Goal: Task Accomplishment & Management: Manage account settings

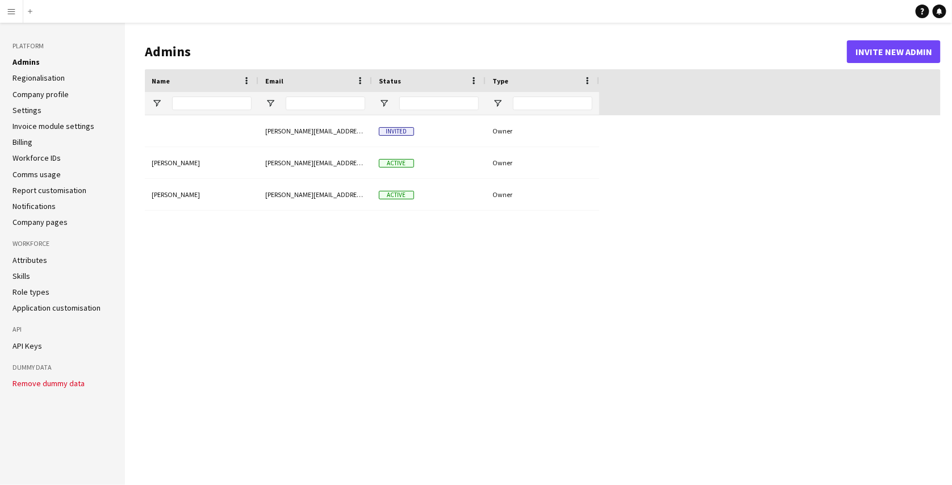
type input "**********"
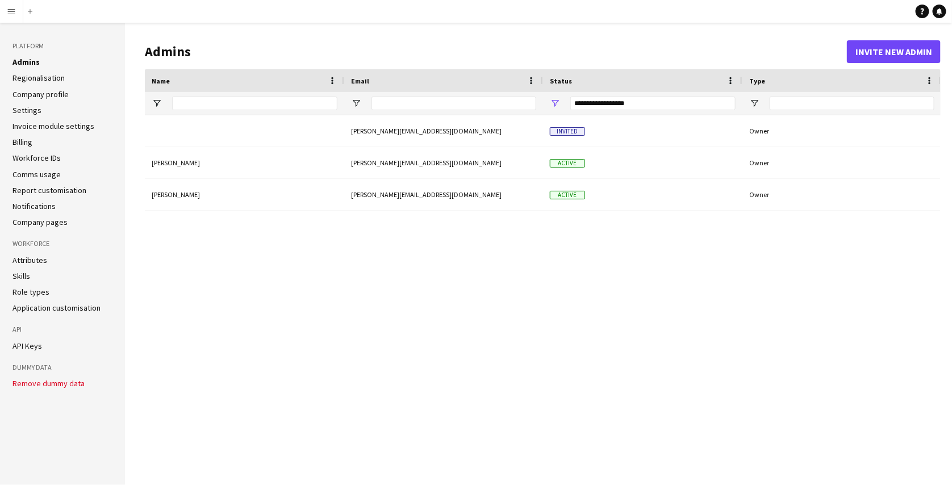
click at [6, 12] on button "Menu" at bounding box center [11, 11] width 23 height 23
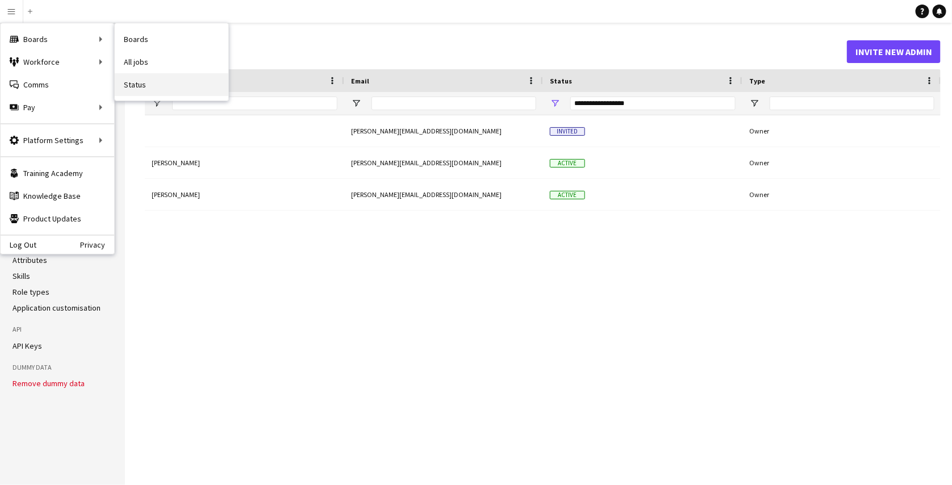
click at [140, 79] on link "Status" at bounding box center [172, 84] width 114 height 23
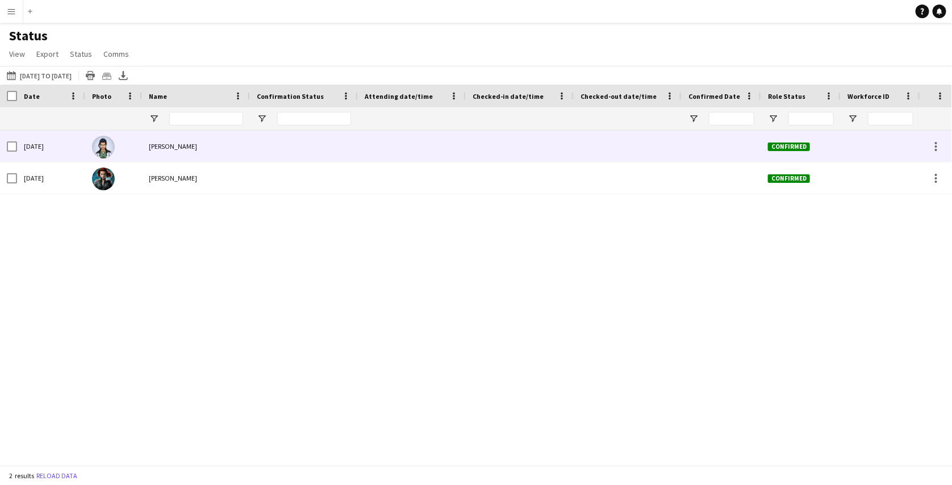
click at [304, 145] on div at bounding box center [304, 146] width 108 height 31
click at [348, 152] on div at bounding box center [304, 146] width 108 height 31
click at [937, 149] on div at bounding box center [936, 150] width 2 height 2
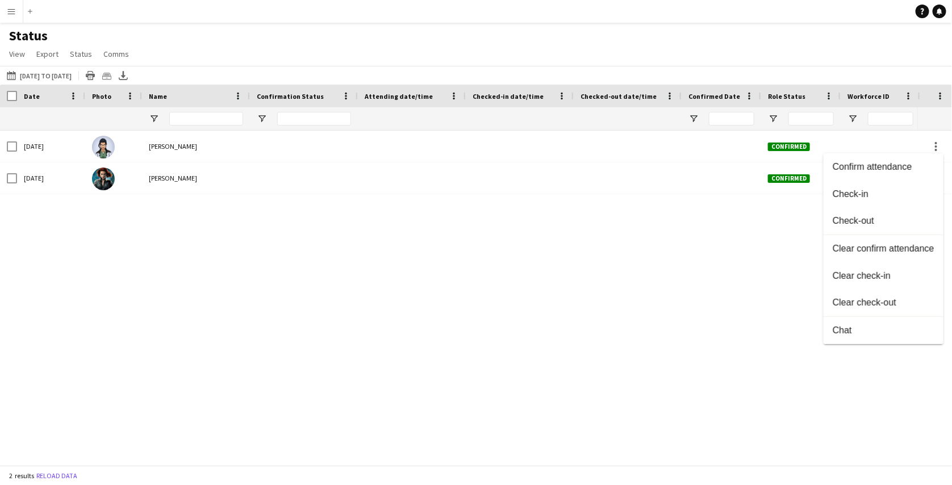
click at [218, 250] on div at bounding box center [476, 242] width 952 height 485
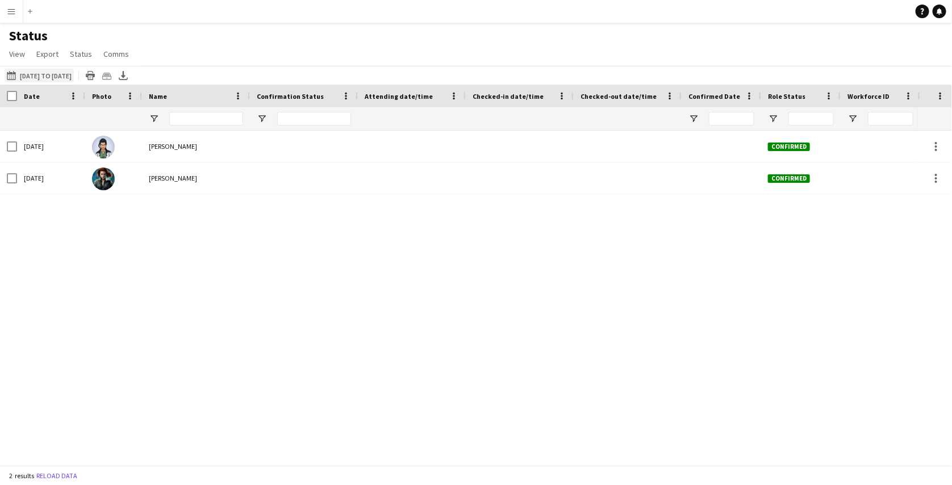
click at [36, 74] on button "[DATE] to [DATE] [DATE] to [DATE]" at bounding box center [39, 76] width 69 height 14
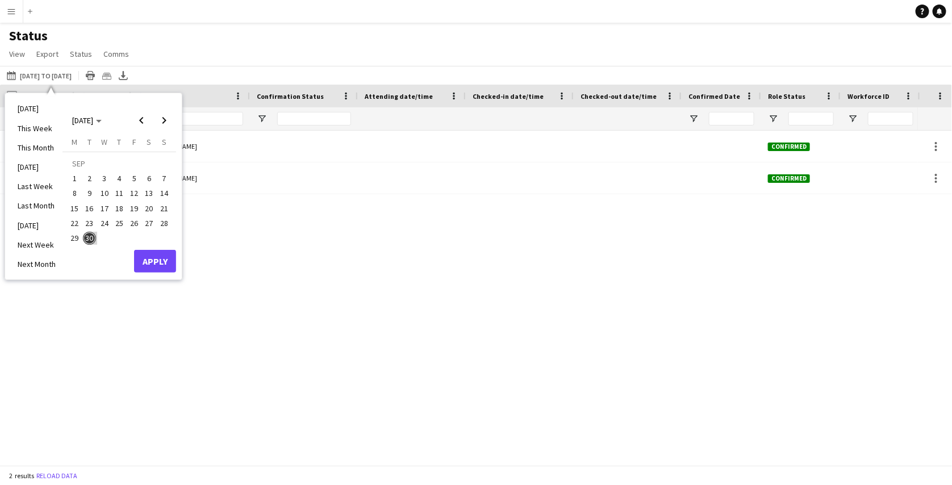
click at [18, 9] on button "Menu" at bounding box center [11, 11] width 23 height 23
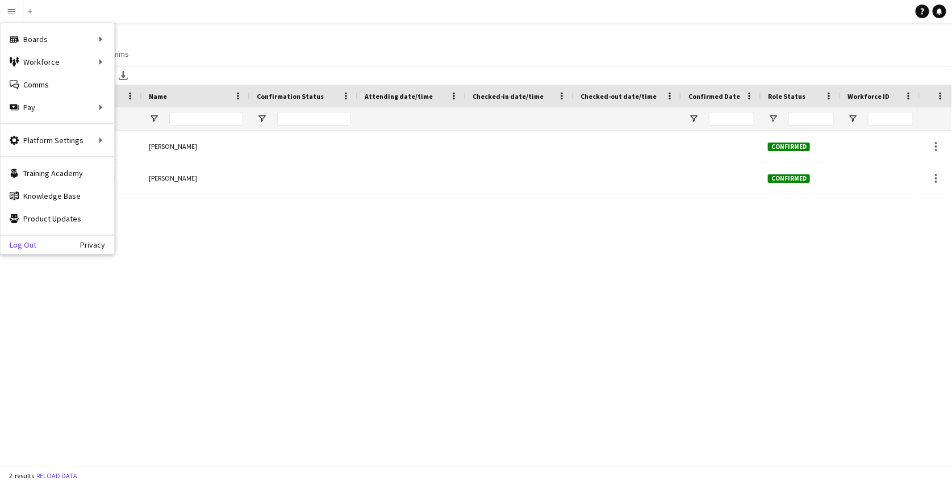
click at [23, 240] on link "Log Out" at bounding box center [19, 244] width 36 height 9
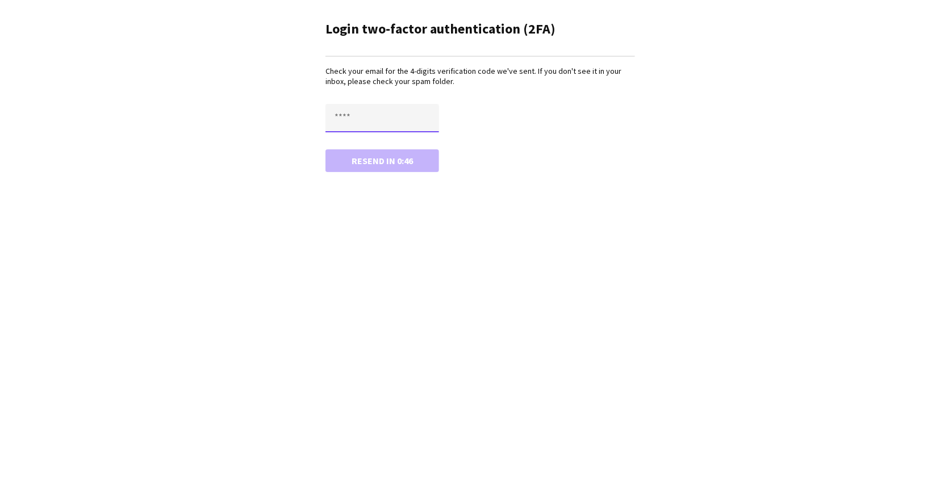
click at [363, 113] on input "text" at bounding box center [382, 118] width 114 height 28
paste input "****"
type input "****"
click at [364, 164] on button "Confirm" at bounding box center [382, 160] width 114 height 23
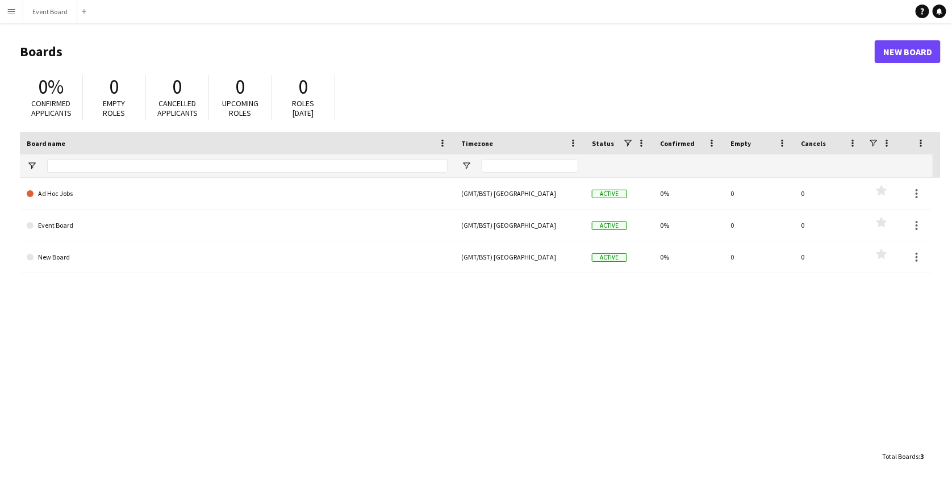
click at [12, 11] on app-icon "Menu" at bounding box center [11, 11] width 9 height 9
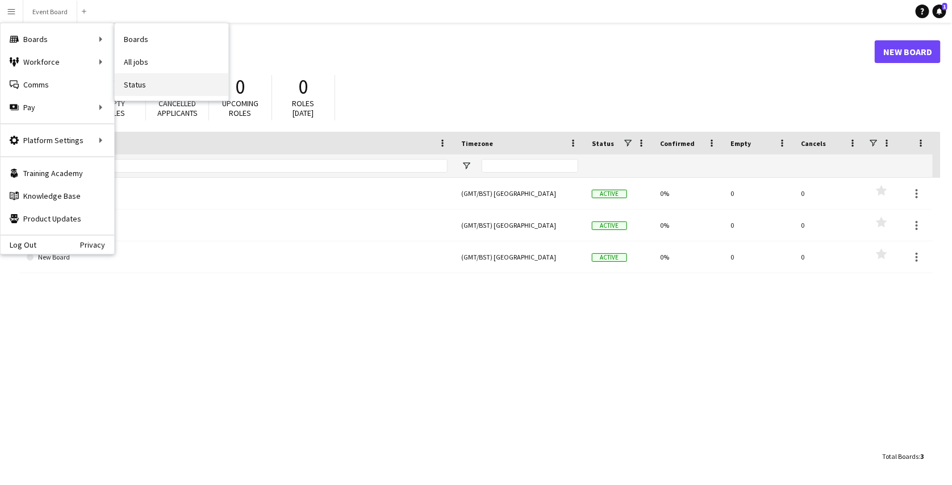
click at [144, 77] on link "Status" at bounding box center [172, 84] width 114 height 23
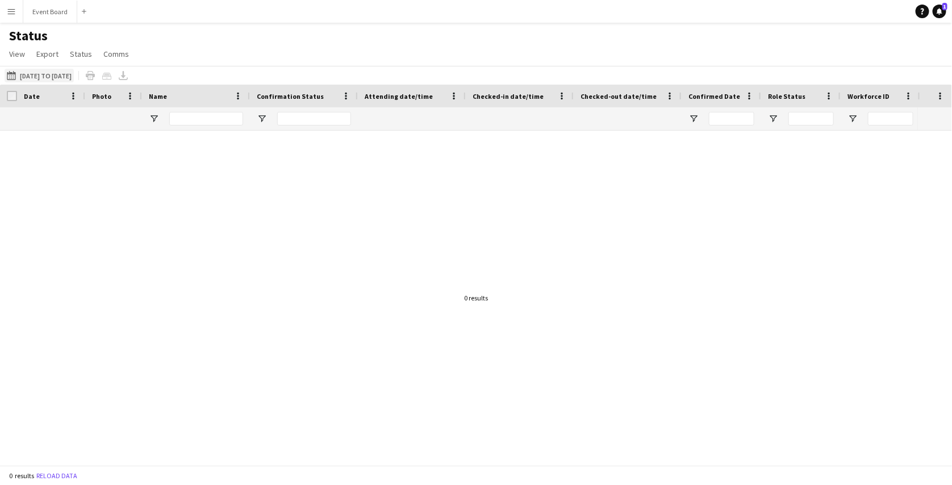
click at [74, 74] on button "[DATE] to [DATE] [DATE] to [DATE]" at bounding box center [39, 76] width 69 height 14
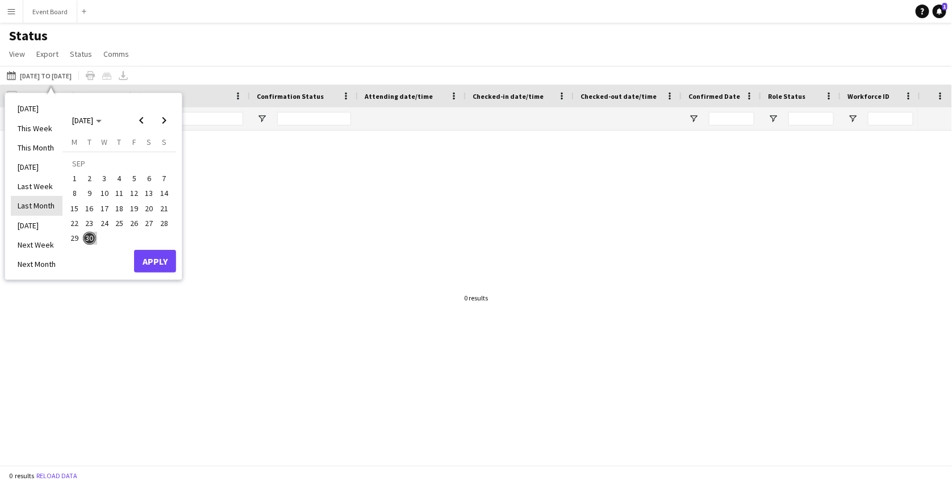
click at [44, 208] on li "Last Month" at bounding box center [37, 205] width 52 height 19
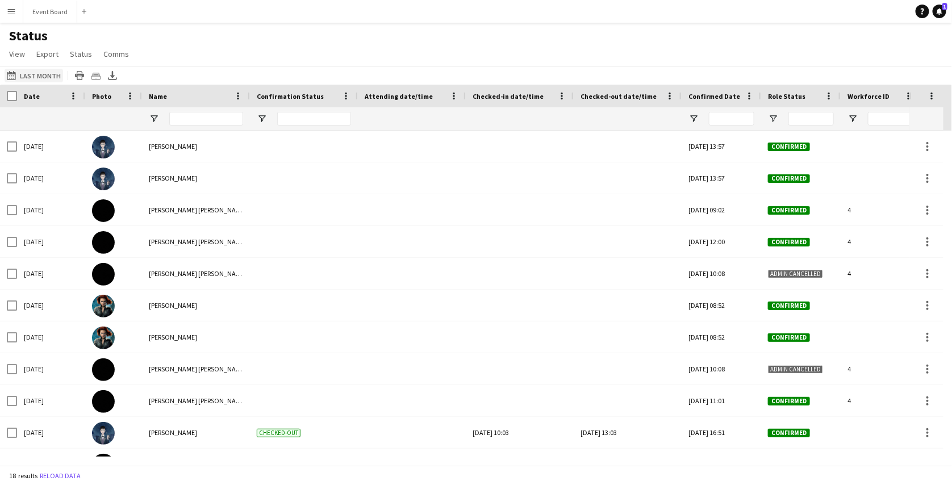
click at [53, 69] on button "[DATE] to [DATE] Last Month" at bounding box center [34, 76] width 59 height 14
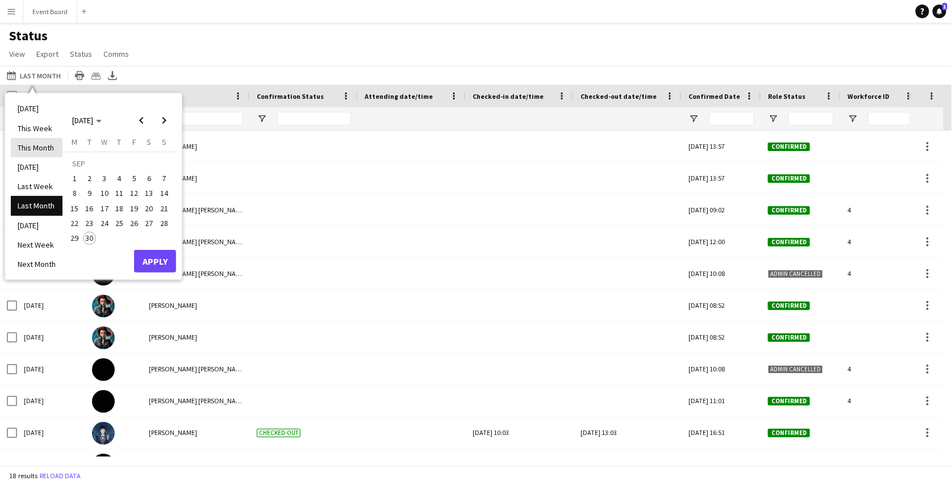
click at [48, 149] on li "This Month" at bounding box center [37, 147] width 52 height 19
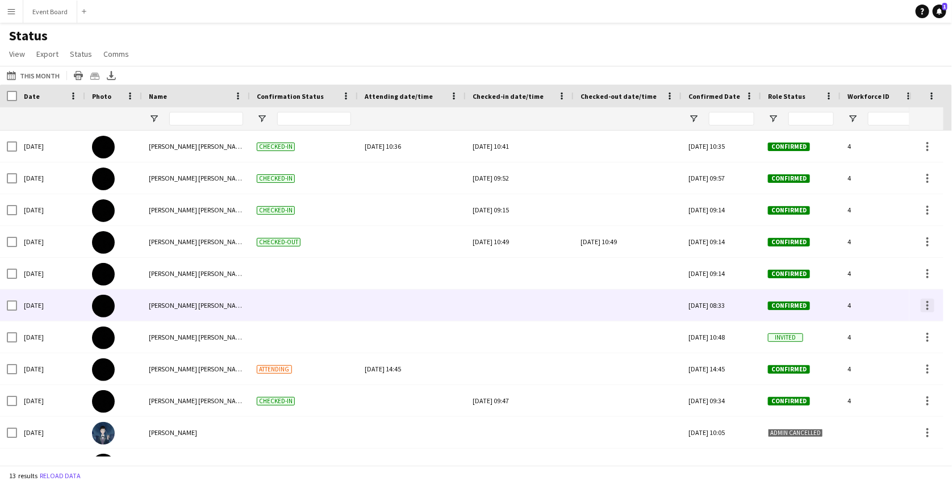
click at [928, 299] on div at bounding box center [928, 306] width 14 height 14
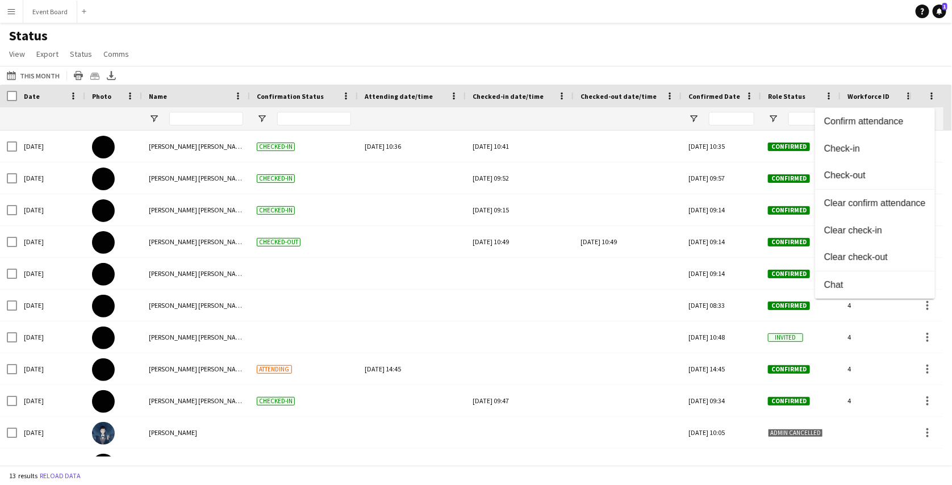
click at [571, 316] on div at bounding box center [476, 242] width 952 height 485
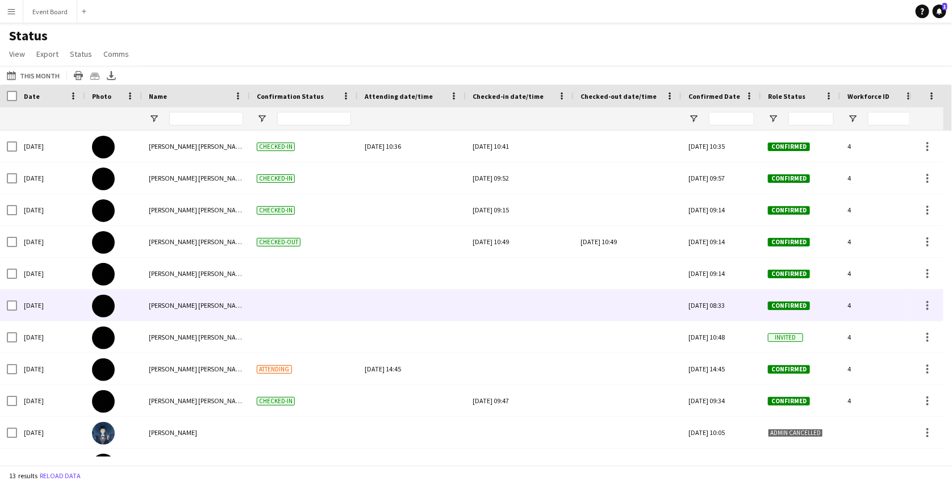
click at [554, 308] on div at bounding box center [520, 305] width 94 height 31
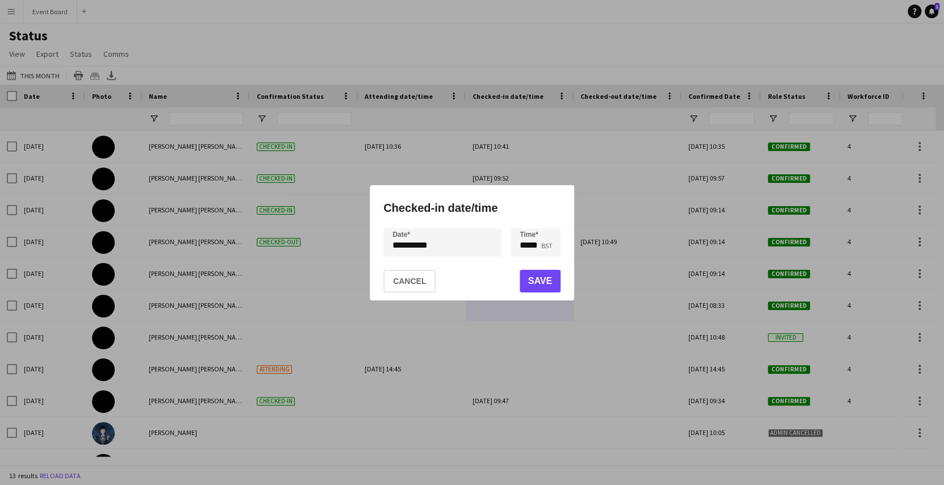
click at [41, 10] on div at bounding box center [472, 242] width 944 height 485
click at [405, 282] on button "Cancel" at bounding box center [409, 281] width 52 height 23
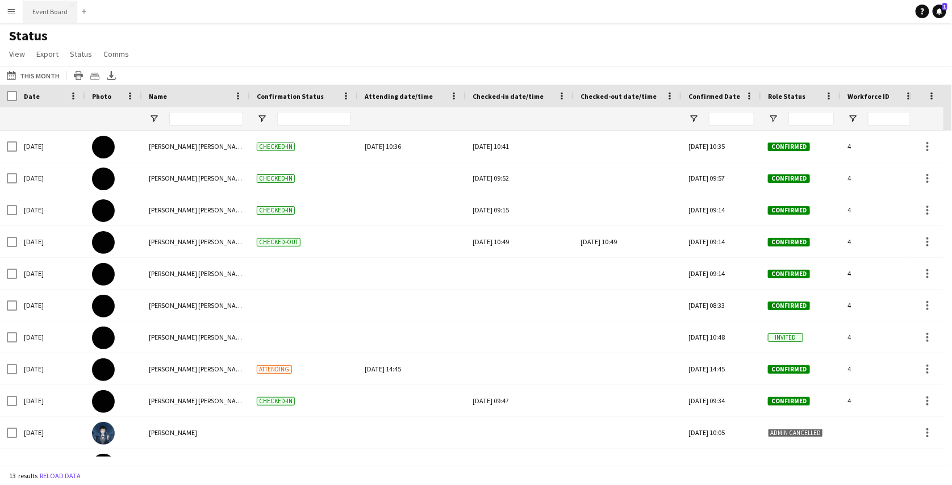
click at [60, 18] on button "Event Board Close" at bounding box center [50, 12] width 54 height 22
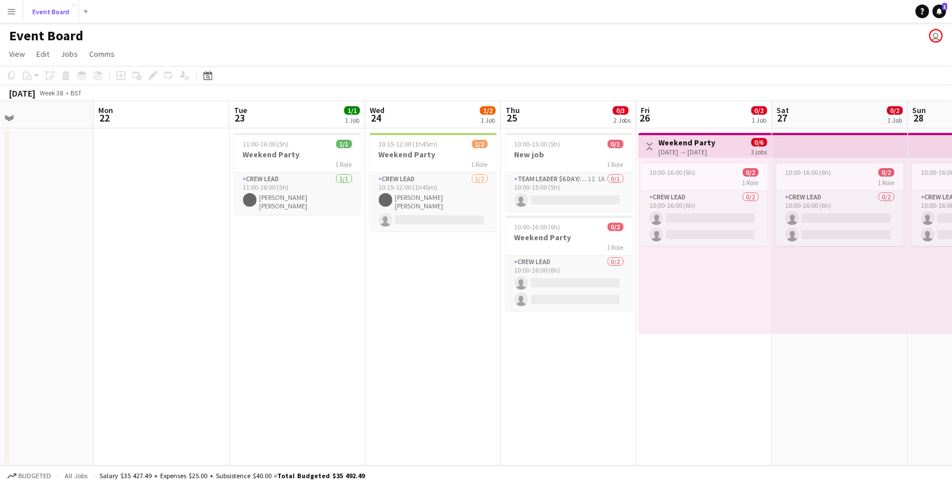
scroll to position [0, 307]
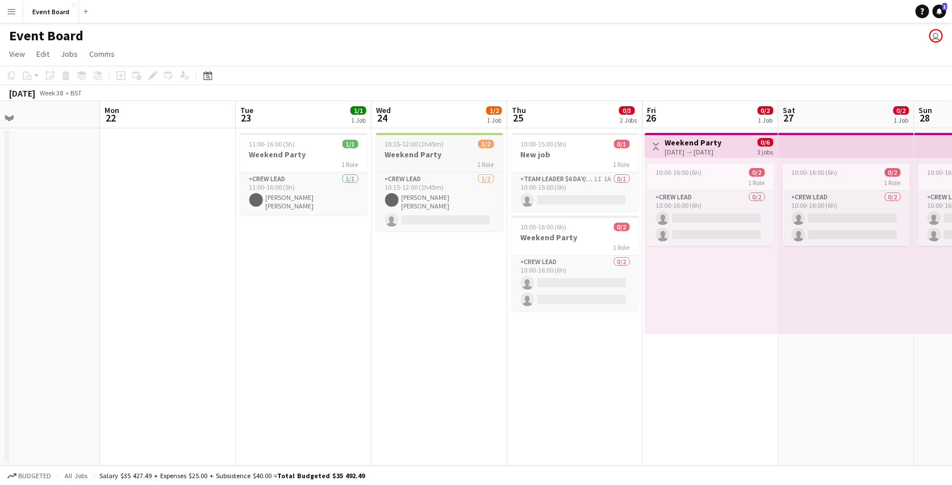
click at [435, 169] on app-job-card "10:15-12:00 (1h45m) 1/2 Weekend Party 1 Role Crew Lead 1/2 10:15-12:00 (1h45m) …" at bounding box center [439, 182] width 127 height 98
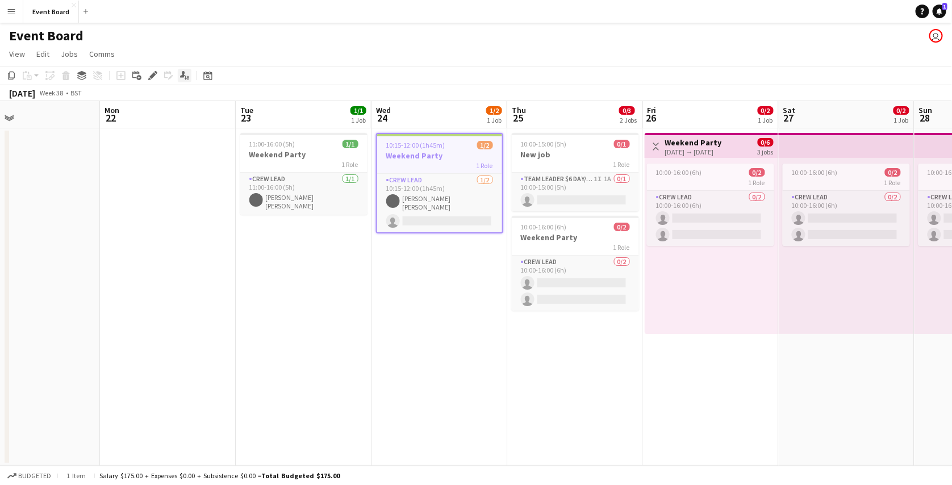
click at [183, 76] on icon at bounding box center [182, 74] width 5 height 6
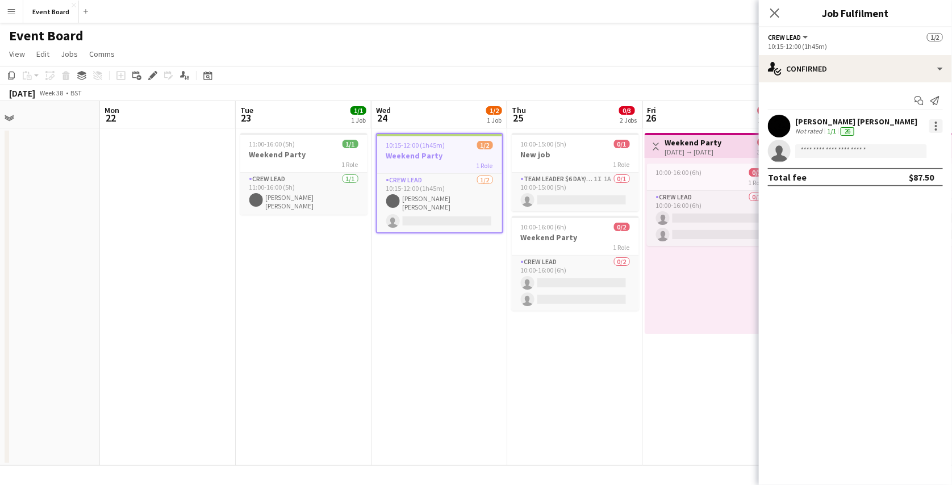
click at [936, 126] on div at bounding box center [936, 126] width 2 height 2
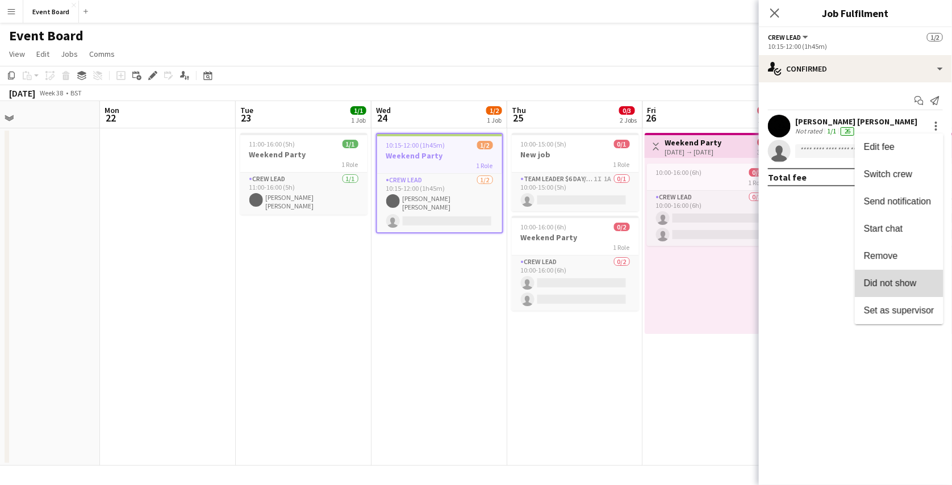
click at [895, 277] on button "Did not show" at bounding box center [899, 283] width 89 height 27
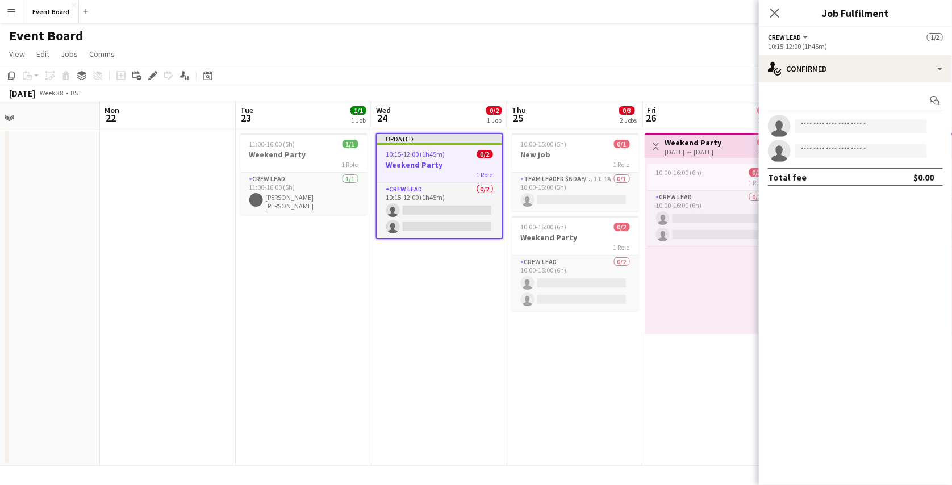
click at [724, 53] on app-page-menu "View Day view expanded Day view collapsed Month view Date picker Jump to today …" at bounding box center [476, 55] width 952 height 22
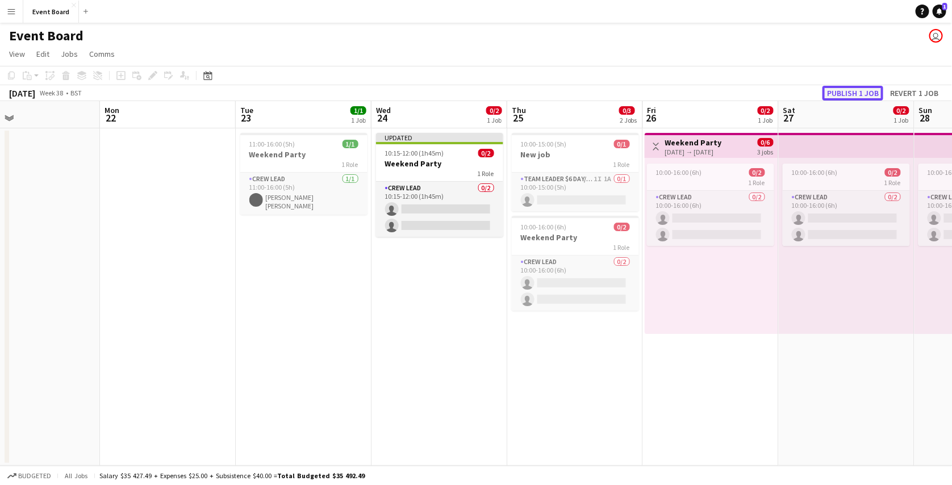
click at [853, 94] on button "Publish 1 job" at bounding box center [853, 93] width 61 height 15
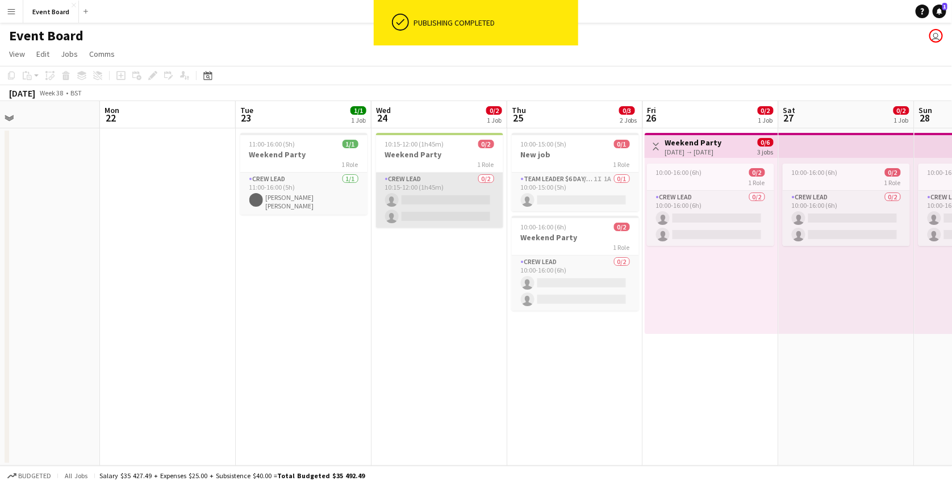
click at [452, 181] on app-card-role "Crew Lead 0/2 10:15-12:00 (1h45m) single-neutral-actions single-neutral-actions" at bounding box center [439, 200] width 127 height 55
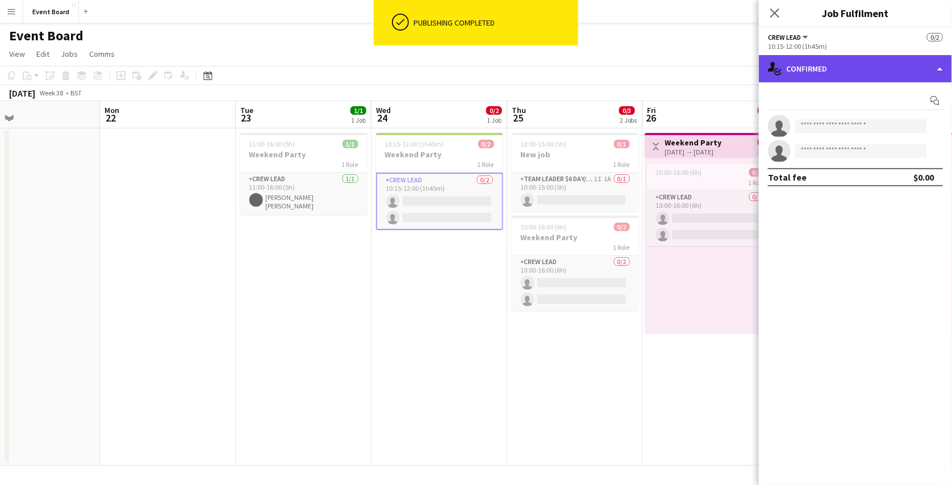
click at [893, 70] on div "single-neutral-actions-check-2 Confirmed" at bounding box center [855, 68] width 193 height 27
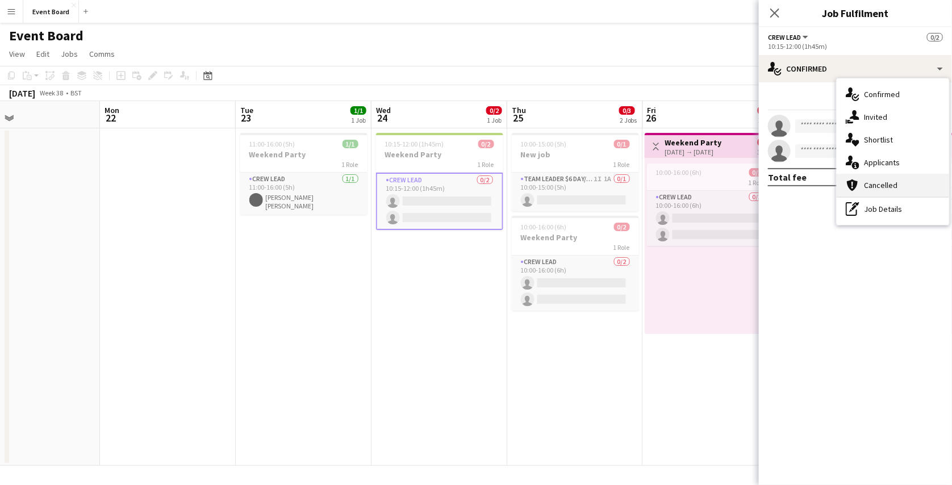
click at [890, 192] on div "cancellation Cancelled" at bounding box center [893, 185] width 112 height 23
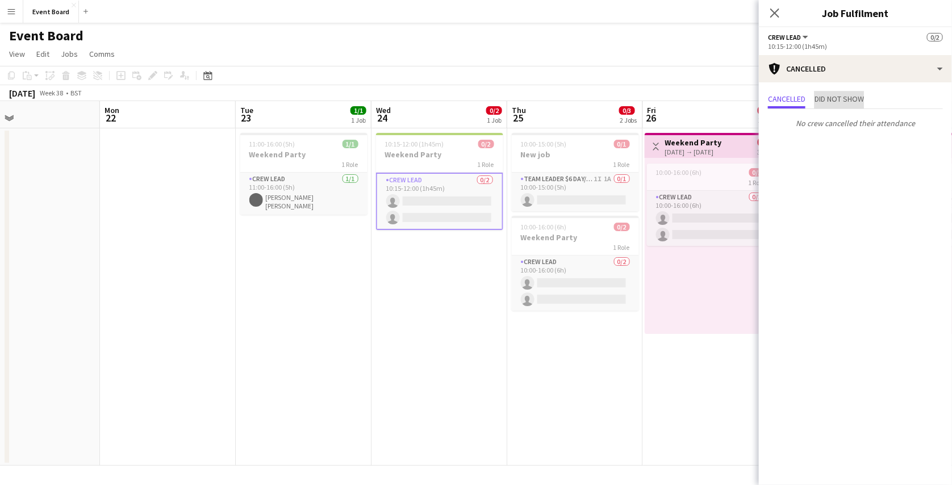
click at [851, 91] on span "Did not show" at bounding box center [839, 99] width 49 height 17
